Goal: Information Seeking & Learning: Check status

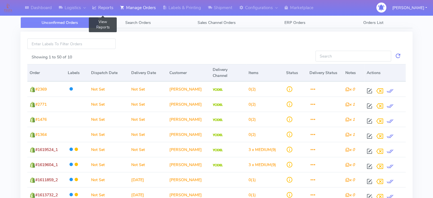
click at [106, 5] on link "Reports" at bounding box center [103, 8] width 28 height 16
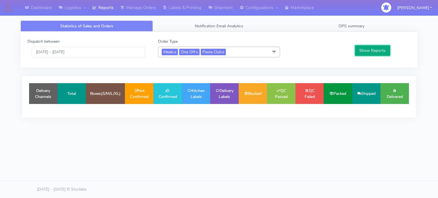
click at [372, 51] on button "Show Reports" at bounding box center [372, 50] width 35 height 11
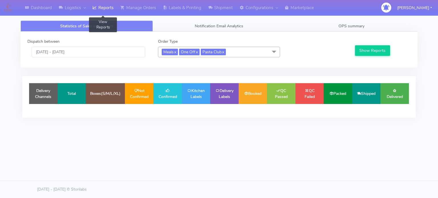
click at [104, 5] on link "Reports" at bounding box center [103, 8] width 28 height 16
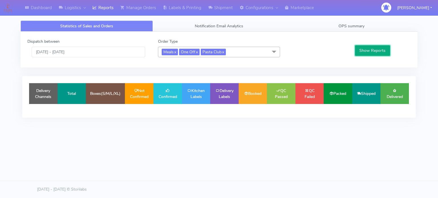
click at [376, 54] on button "Show Reports" at bounding box center [372, 50] width 35 height 11
click at [101, 54] on input "[DATE] - [DATE]" at bounding box center [88, 52] width 113 height 11
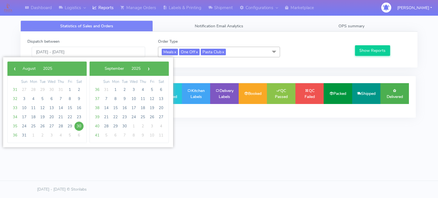
click at [27, 135] on span "31" at bounding box center [24, 135] width 9 height 9
type input "[DATE] - [DATE]"
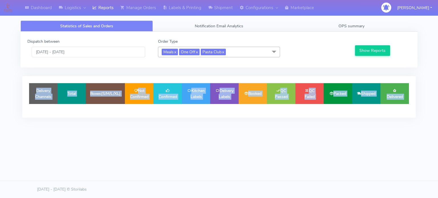
click at [27, 135] on div "Dashboard Logistics London Logistics Reports Manage Orders Labels & Printing Sh…" at bounding box center [219, 79] width 438 height 158
click at [365, 48] on button "Show Reports" at bounding box center [372, 50] width 35 height 11
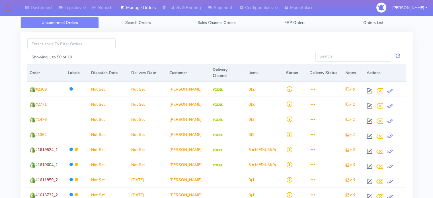
click at [137, 25] on link "Search Orders" at bounding box center [138, 22] width 78 height 11
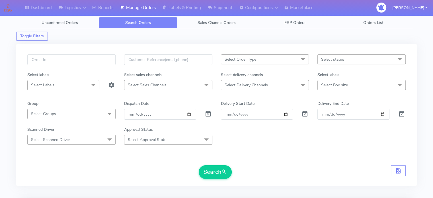
click at [201, 28] on div "Toggle Filters" at bounding box center [216, 34] width 401 height 13
click at [211, 24] on span "Sales Channel Orders" at bounding box center [217, 22] width 38 height 5
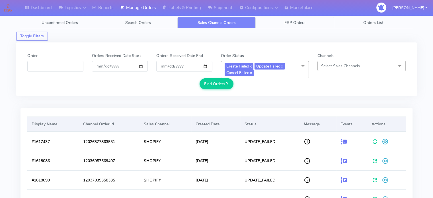
click at [299, 21] on span "ERP Orders" at bounding box center [295, 22] width 21 height 5
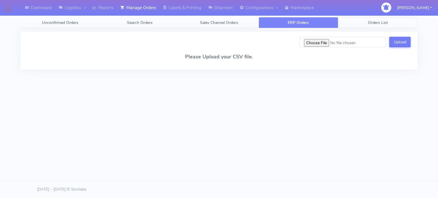
click at [367, 24] on link "Orders List" at bounding box center [377, 22] width 79 height 11
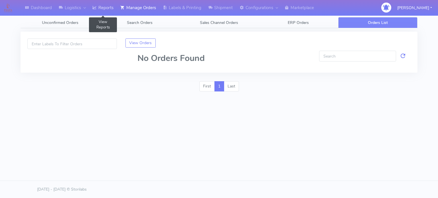
click at [112, 7] on link "Reports" at bounding box center [103, 8] width 28 height 16
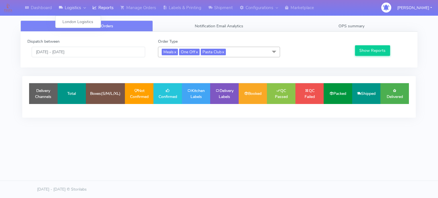
click at [81, 4] on link "Logistics" at bounding box center [72, 8] width 34 height 16
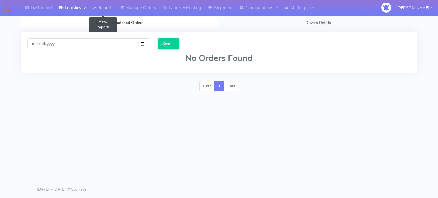
click at [106, 9] on link "Reports" at bounding box center [103, 8] width 28 height 16
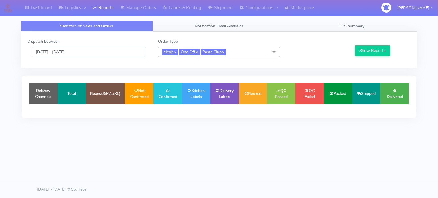
click at [113, 51] on input "[DATE] - [DATE]" at bounding box center [88, 52] width 113 height 11
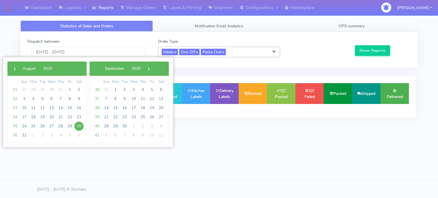
click at [24, 132] on span "31" at bounding box center [24, 135] width 9 height 9
type input "31/08/2025 - 31/08/2025"
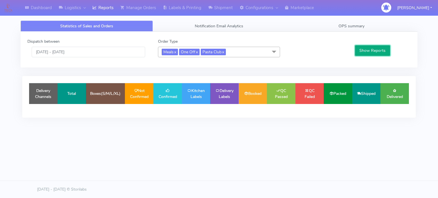
click at [366, 50] on button "Show Reports" at bounding box center [372, 50] width 35 height 11
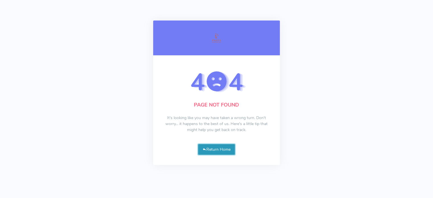
click at [218, 149] on link "Return Home" at bounding box center [216, 149] width 37 height 11
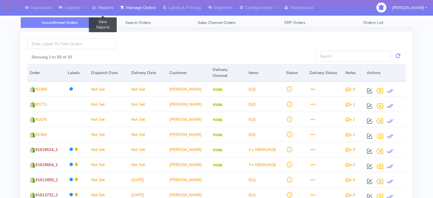
click at [115, 7] on link "Reports" at bounding box center [103, 8] width 28 height 16
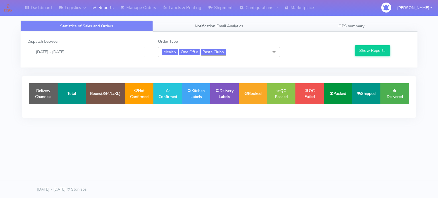
click at [224, 51] on link "x" at bounding box center [222, 52] width 3 height 6
click at [274, 53] on span at bounding box center [273, 52] width 11 height 11
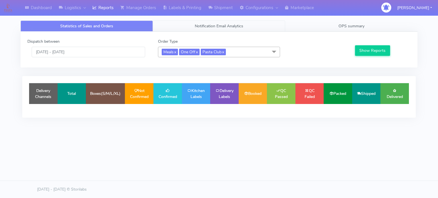
click at [228, 28] on span "Notification Email Analytics" at bounding box center [219, 25] width 48 height 5
click at [360, 27] on span "OPS summary" at bounding box center [351, 25] width 26 height 5
